Goal: Complete application form

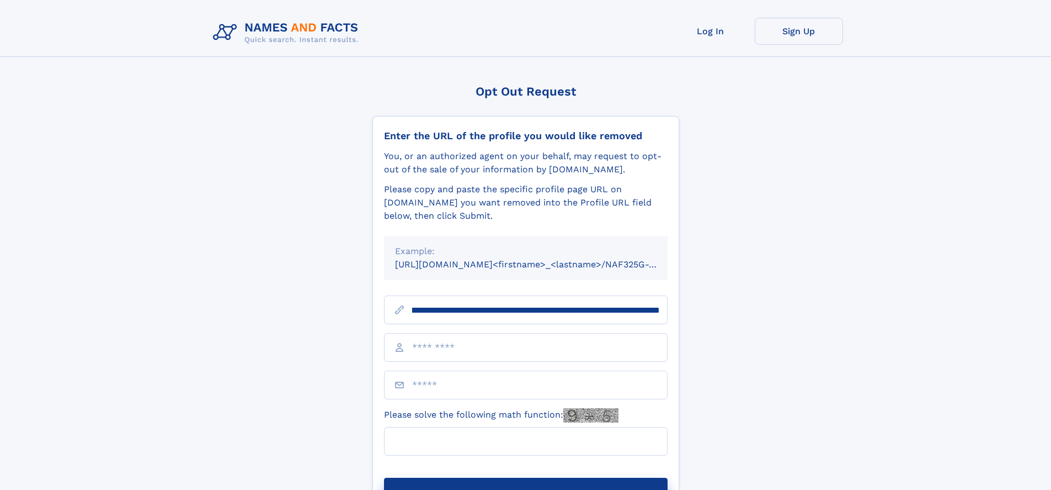
scroll to position [0, 124]
type input "**********"
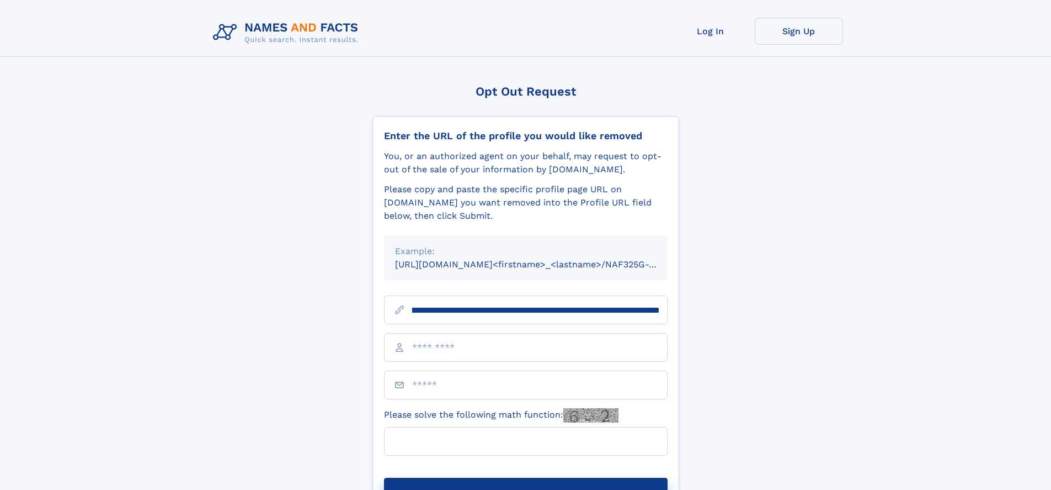
scroll to position [0, 124]
type input "**********"
